Goal: Task Accomplishment & Management: Complete application form

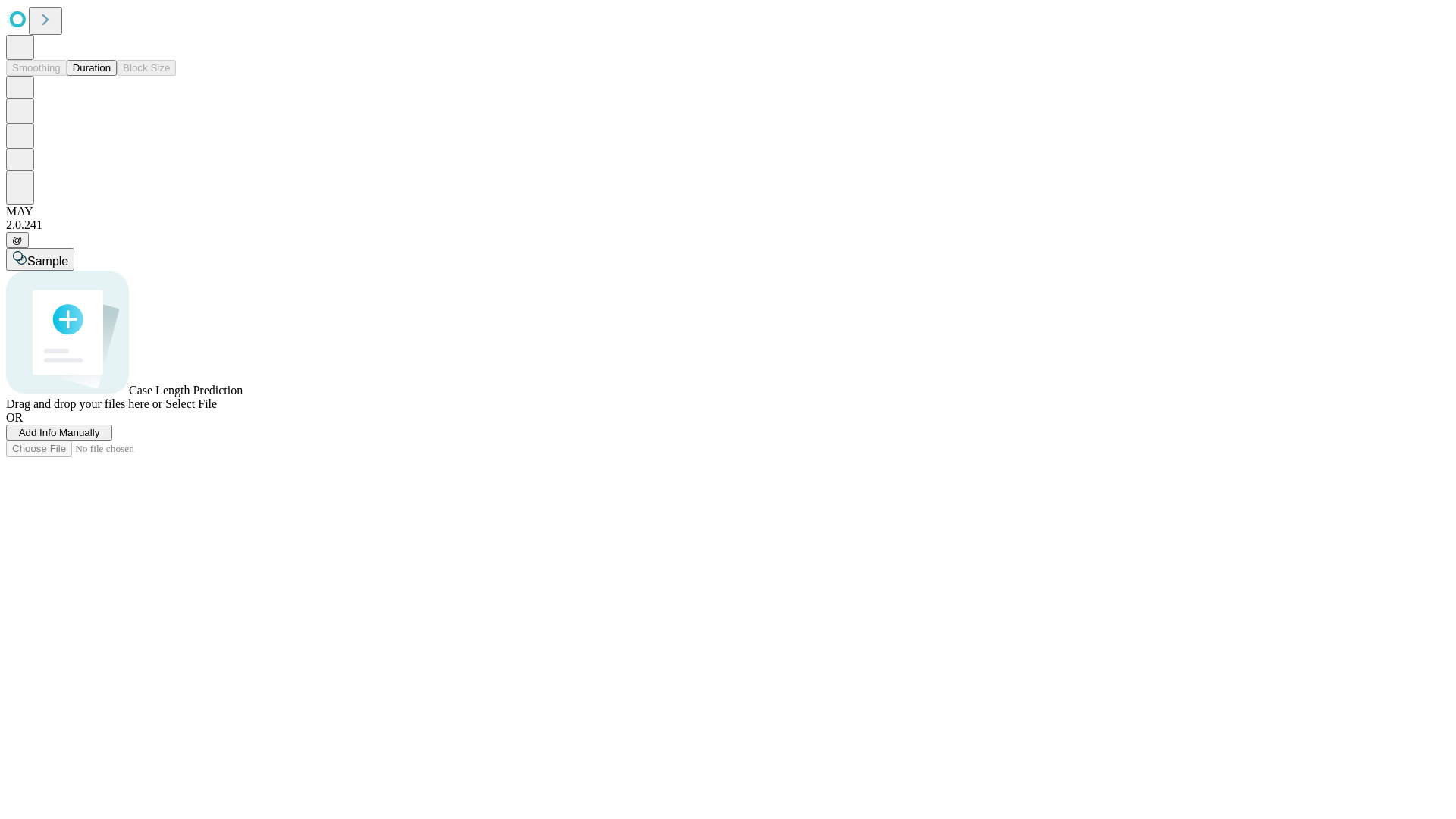
click at [100, 439] on span "Add Info Manually" at bounding box center [59, 433] width 81 height 12
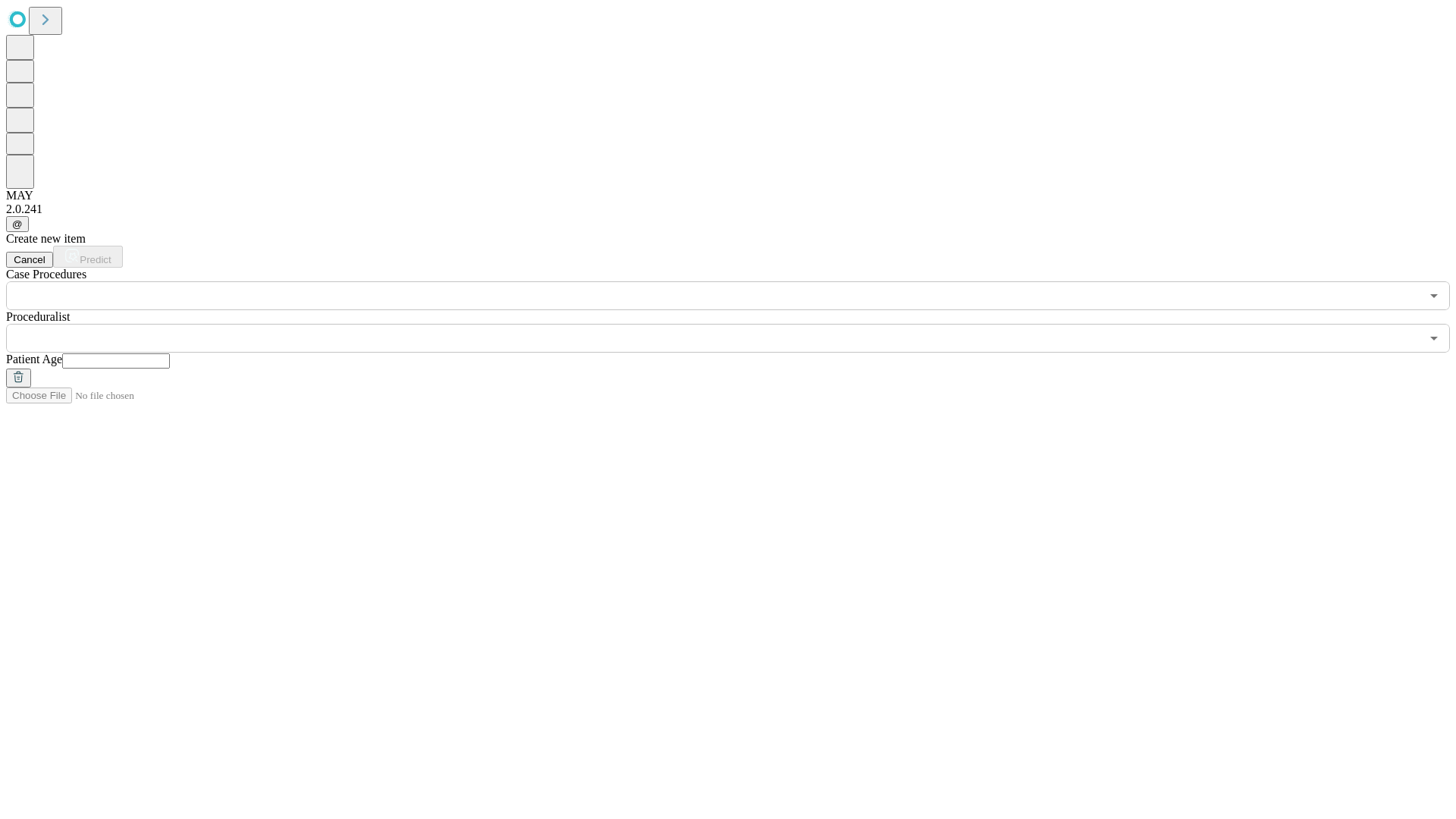
click at [169, 354] on input "text" at bounding box center [115, 361] width 107 height 15
type input "**"
click at [739, 324] on input "text" at bounding box center [712, 338] width 1414 height 29
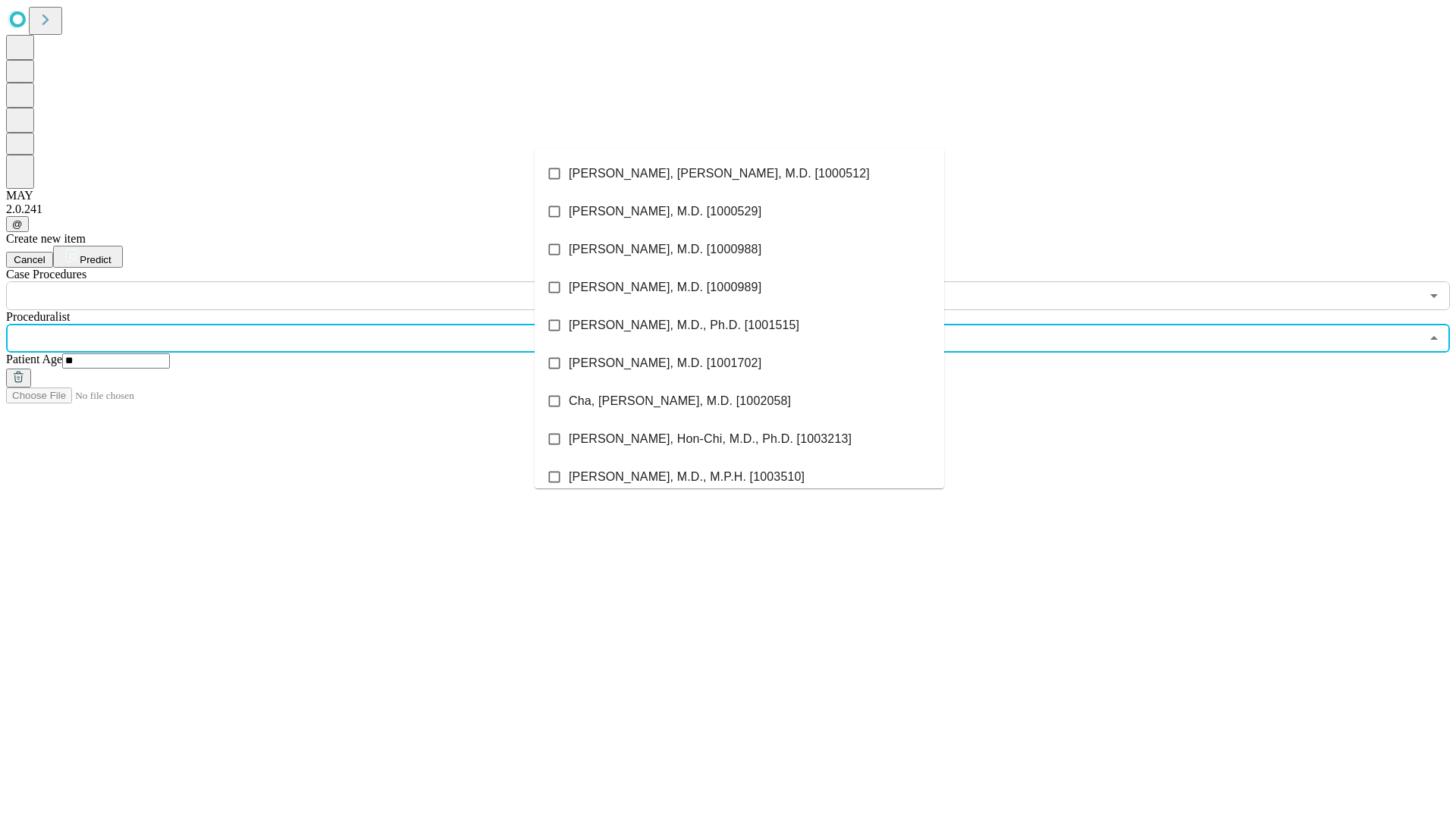
click at [739, 173] on li "[PERSON_NAME], [PERSON_NAME], M.D. [1000512]" at bounding box center [740, 173] width 410 height 37
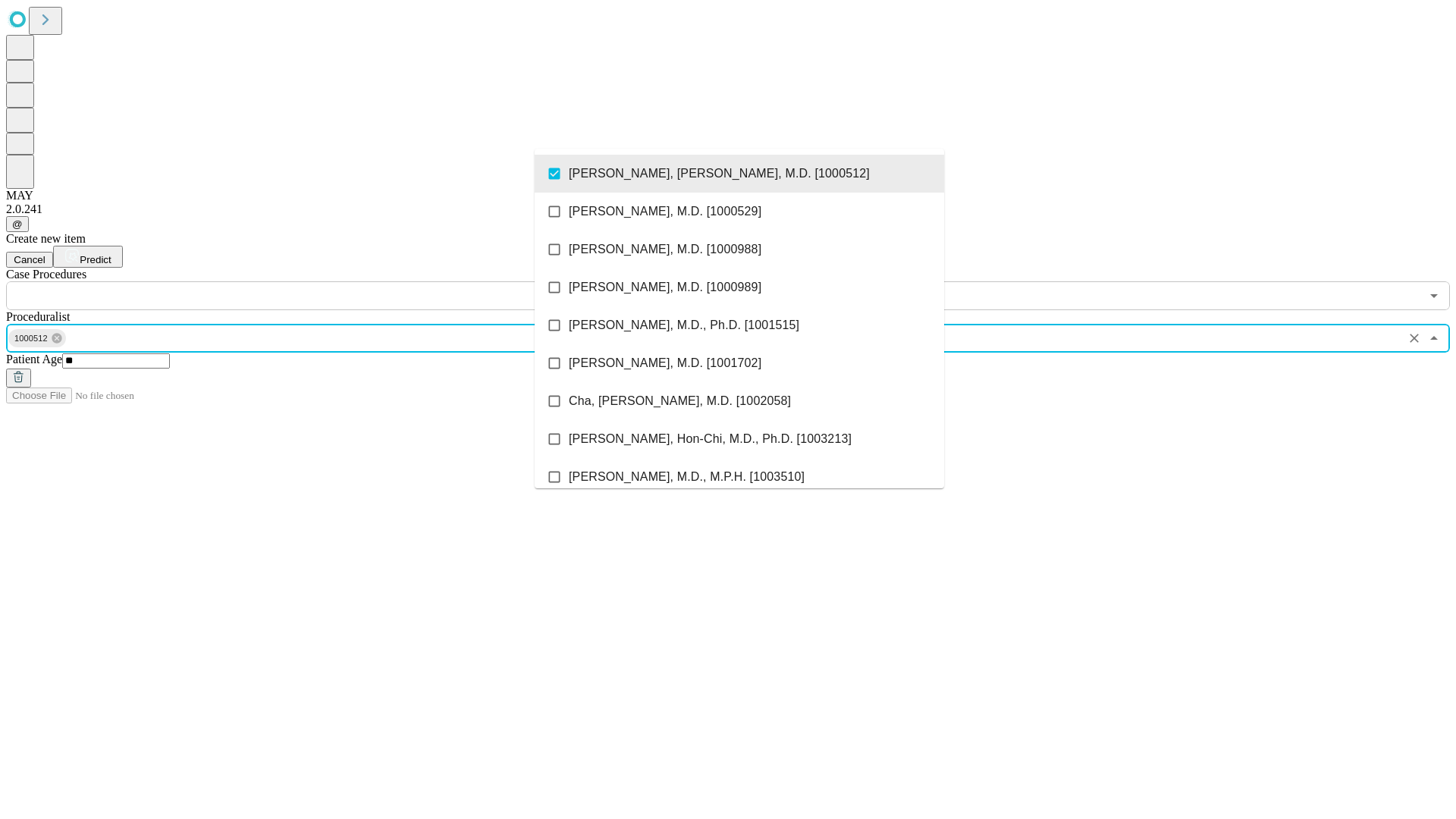
click at [318, 282] on input "text" at bounding box center [712, 296] width 1414 height 29
